Goal: Task Accomplishment & Management: Use online tool/utility

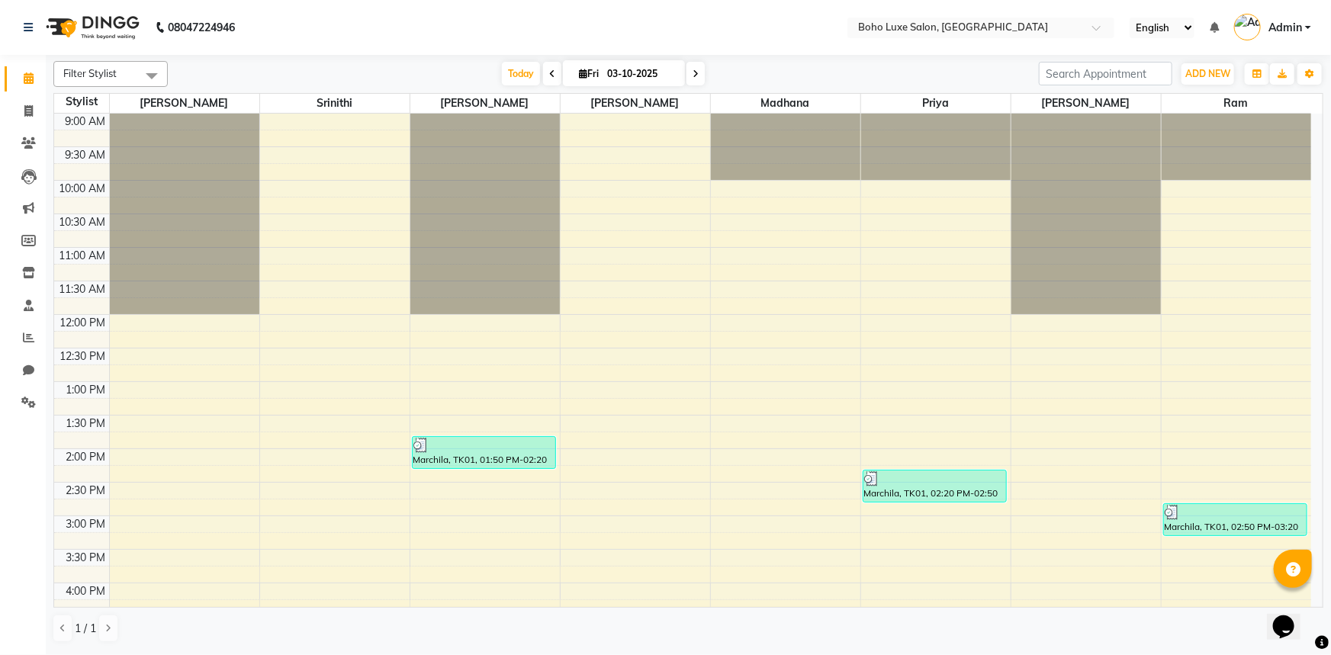
click at [21, 127] on li "Clients" at bounding box center [23, 143] width 46 height 33
click at [28, 111] on icon at bounding box center [28, 110] width 8 height 11
select select "service"
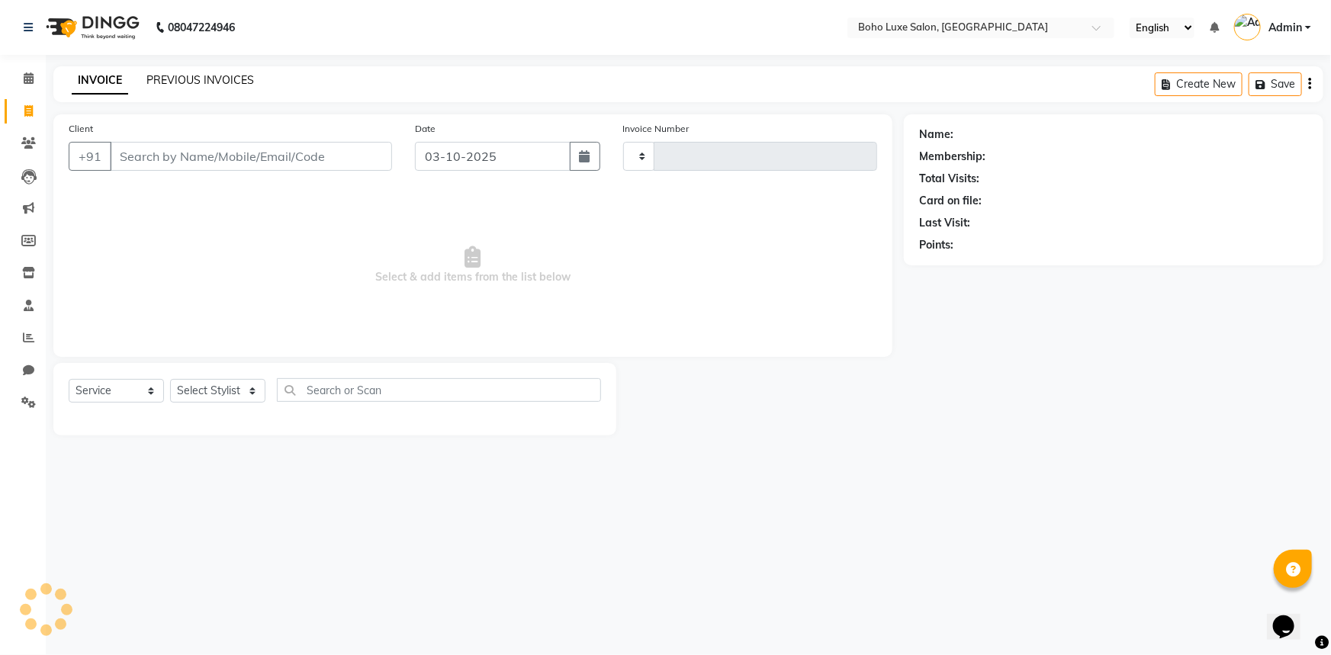
type input "1076"
select select "7694"
click at [211, 82] on link "PREVIOUS INVOICES" at bounding box center [200, 80] width 108 height 14
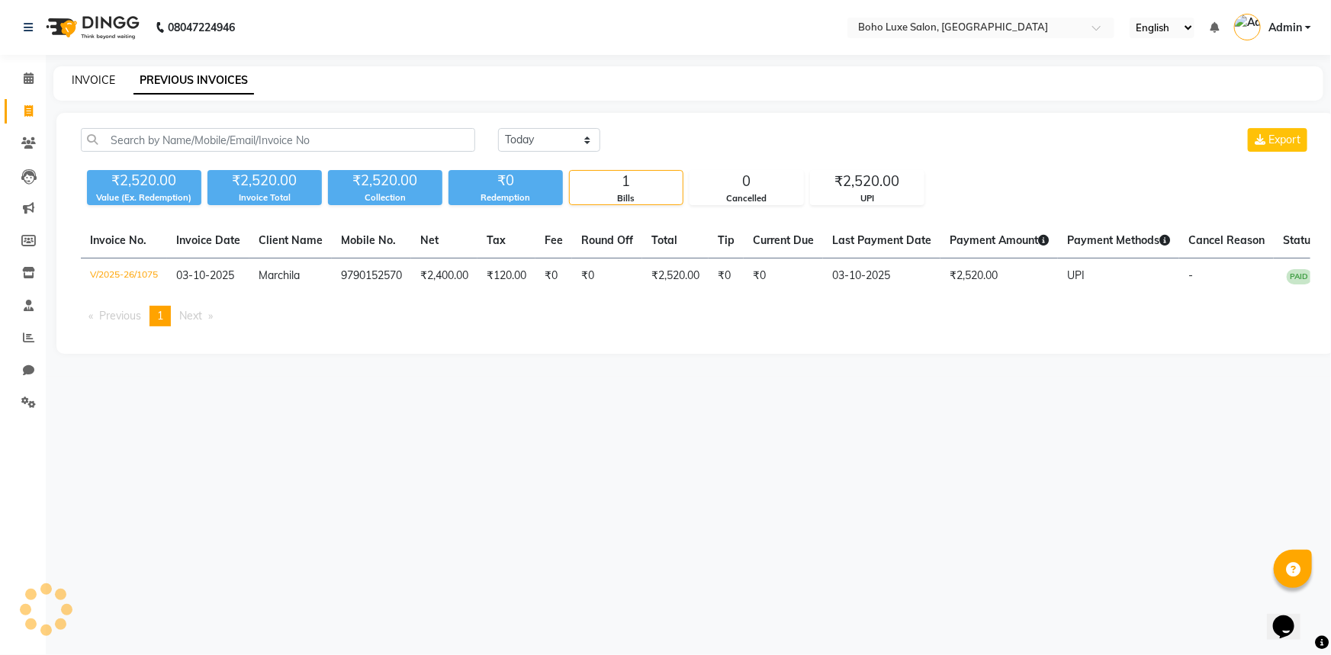
click at [108, 77] on link "INVOICE" at bounding box center [93, 80] width 43 height 14
select select "7694"
select select "service"
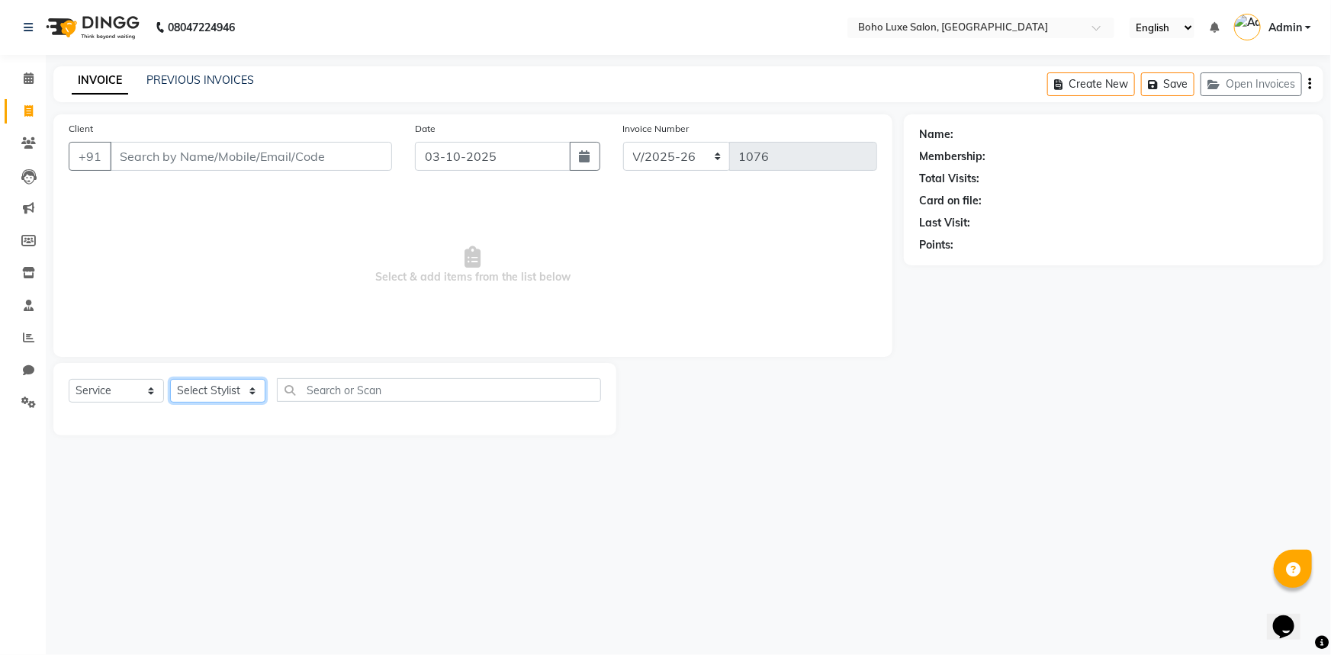
click at [239, 386] on select "Select Stylist [PERSON_NAME] [PERSON_NAME] Gowriparvathi [PERSON_NAME] [PERSON_…" at bounding box center [217, 391] width 95 height 24
select select "68509"
click at [170, 379] on select "Select Stylist [PERSON_NAME] [PERSON_NAME] Gowriparvathi [PERSON_NAME] [PERSON_…" at bounding box center [217, 391] width 95 height 24
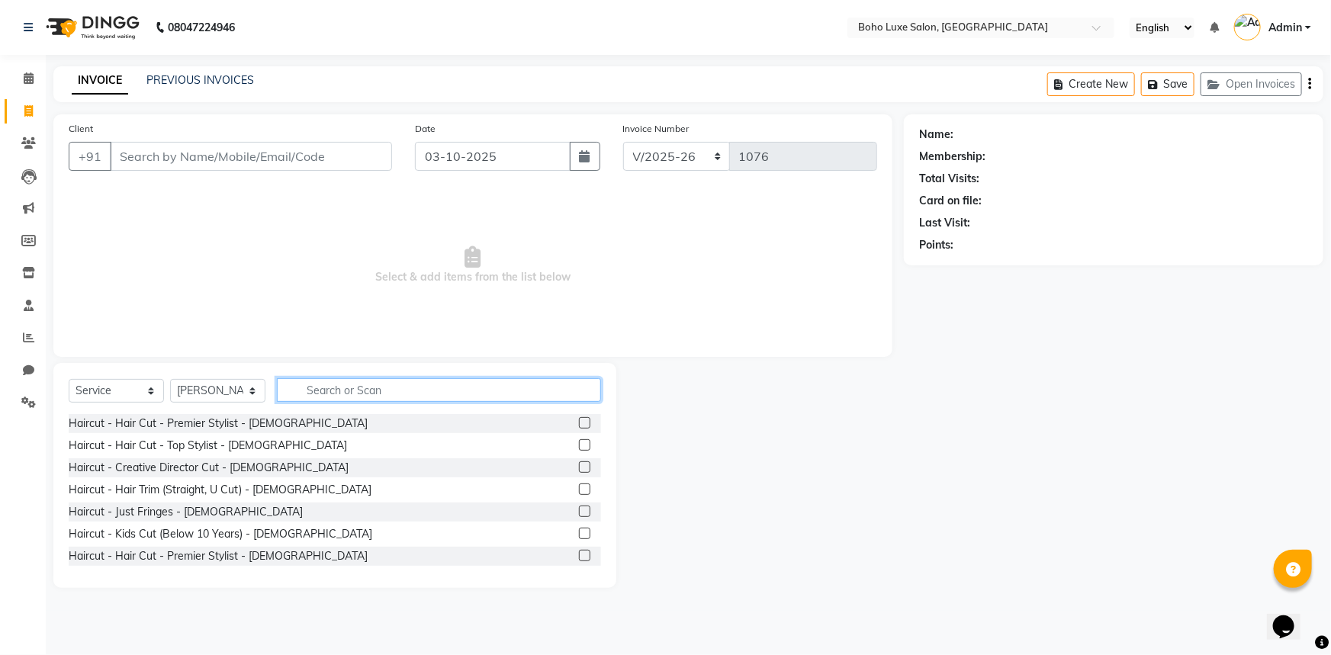
click at [305, 397] on input "text" at bounding box center [439, 390] width 324 height 24
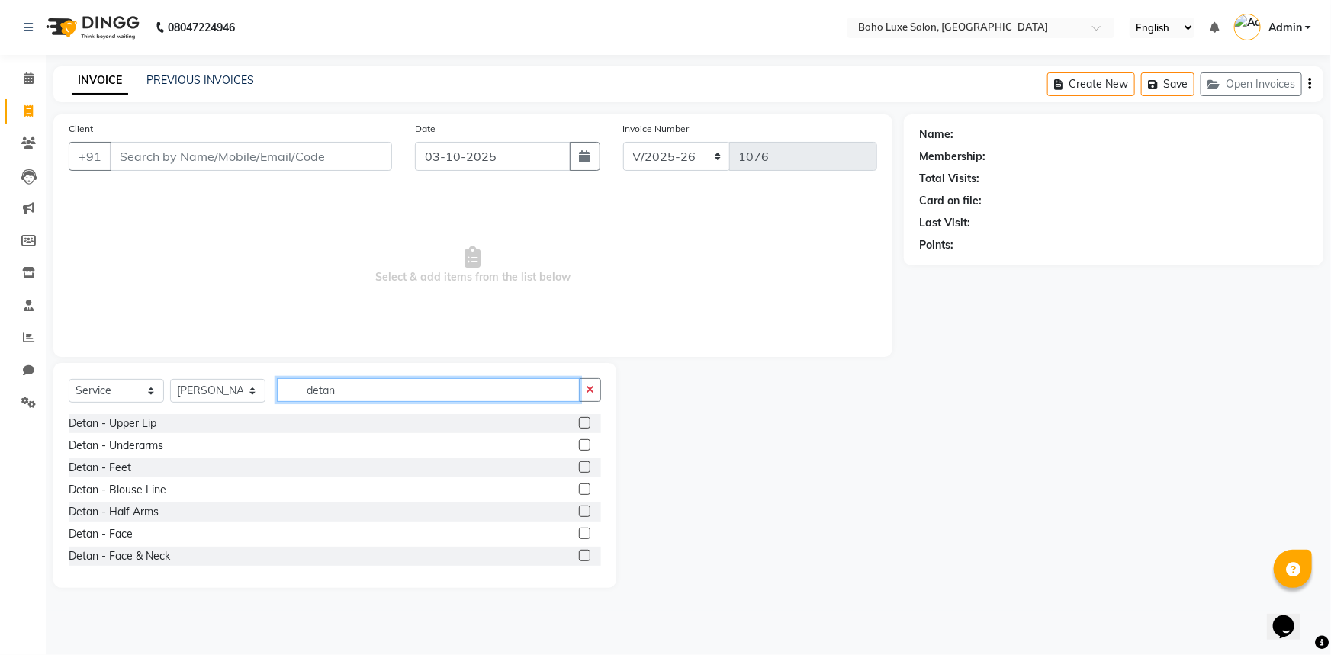
type input "detan"
click at [579, 507] on label at bounding box center [584, 511] width 11 height 11
click at [579, 507] on input "checkbox" at bounding box center [584, 512] width 10 height 10
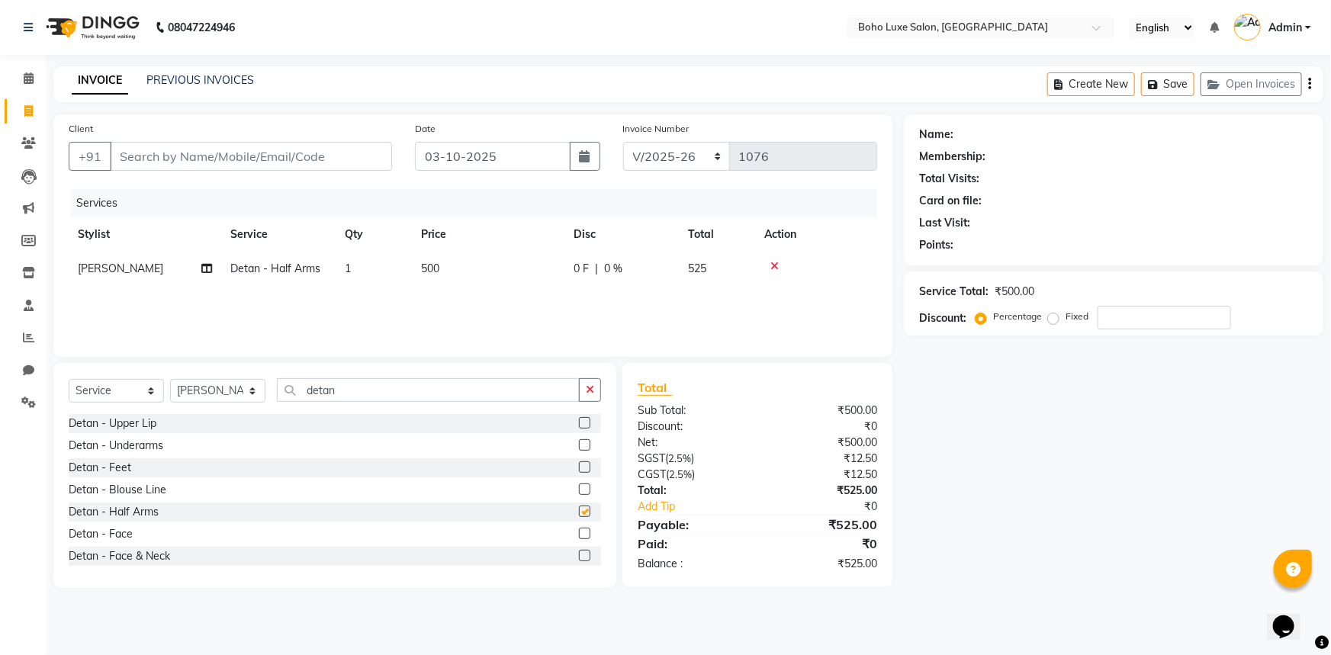
checkbox input "false"
click at [964, 500] on div "Name: Membership: Total Visits: Card on file: Last Visit: Points: Service Total…" at bounding box center [1119, 351] width 431 height 474
click at [209, 153] on input "Client" at bounding box center [251, 156] width 282 height 29
type input "j"
type input "0"
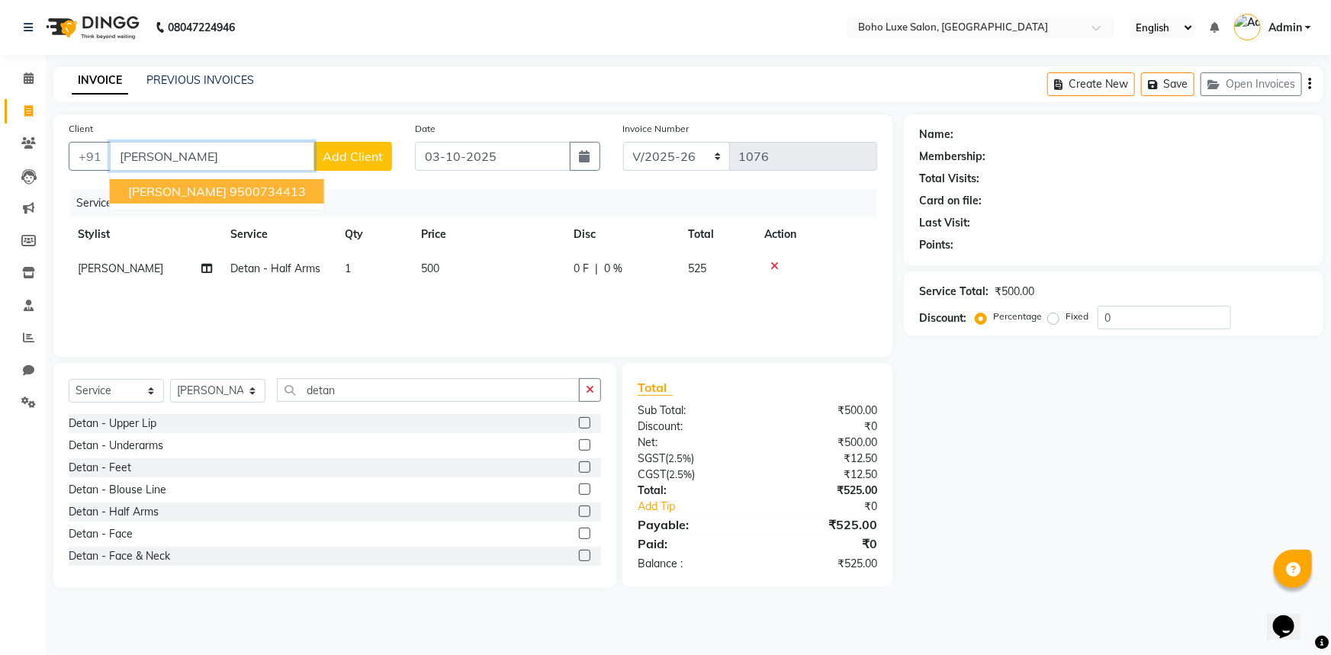
click at [230, 197] on ngb-highlight "9500734413" at bounding box center [268, 191] width 76 height 15
type input "9500734413"
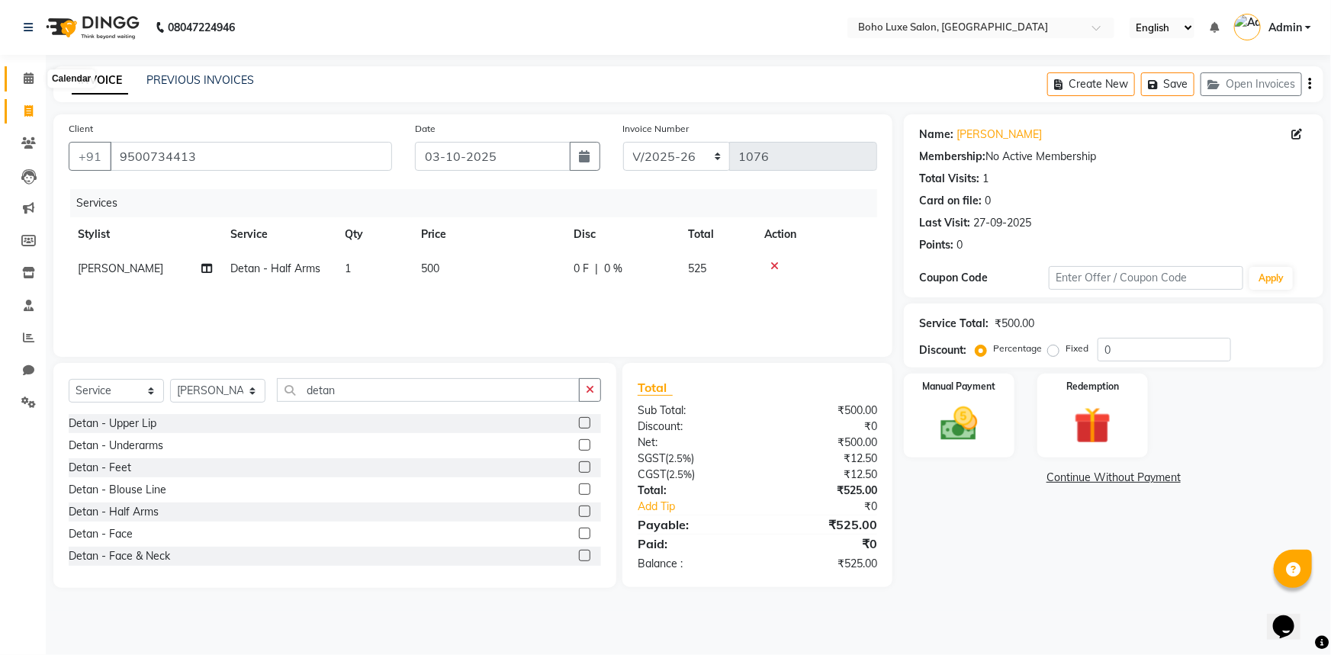
drag, startPoint x: 34, startPoint y: 81, endPoint x: 776, endPoint y: 103, distance: 742.4
click at [34, 81] on span at bounding box center [28, 79] width 27 height 18
